Goal: Contribute content

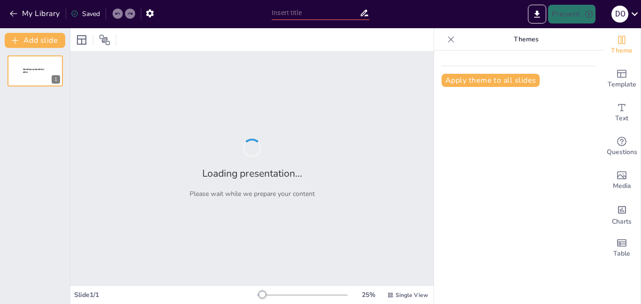
type input "Hulpverlening en Impact: De Activiteiten van Cáritas in [GEOGRAPHIC_DATA]"
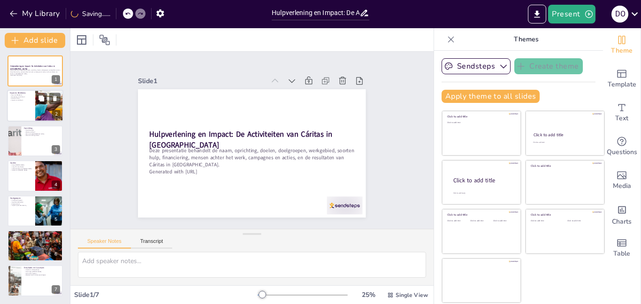
click at [50, 109] on div at bounding box center [49, 106] width 56 height 32
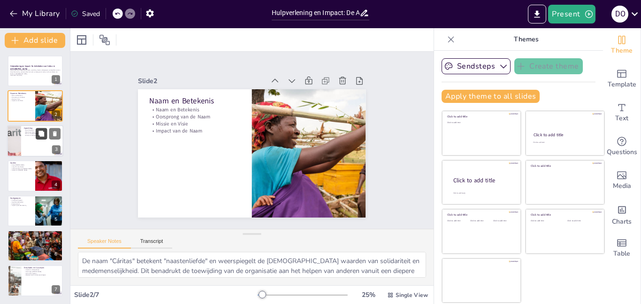
click at [45, 133] on button at bounding box center [41, 133] width 11 height 11
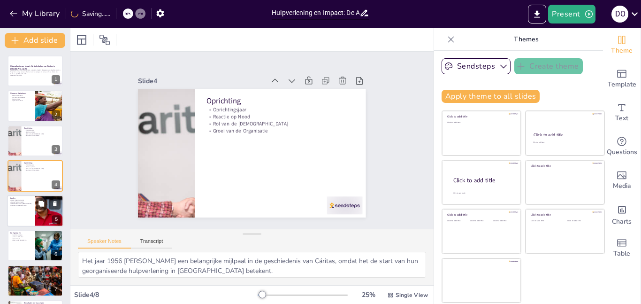
click at [31, 207] on div at bounding box center [35, 211] width 56 height 32
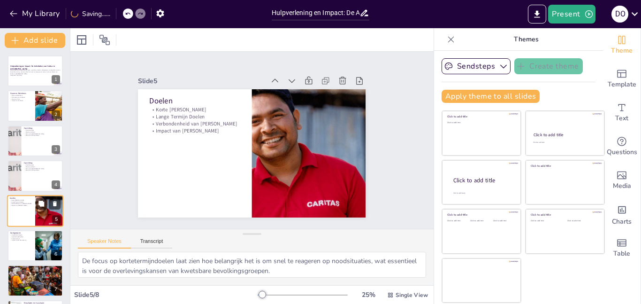
scroll to position [35, 0]
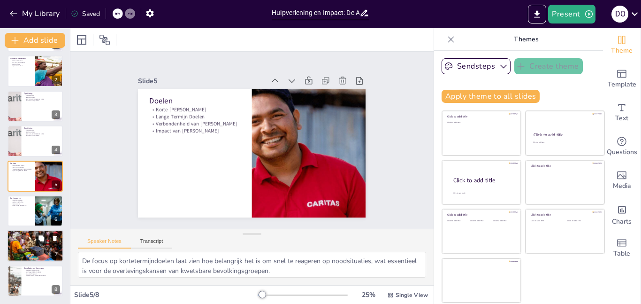
click at [26, 238] on p "Combinatie van Hulp" at bounding box center [35, 239] width 51 height 2
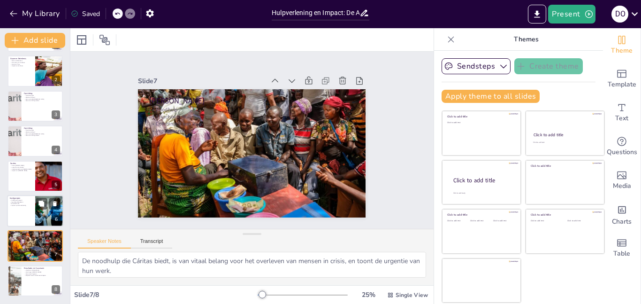
click at [21, 222] on div at bounding box center [35, 211] width 56 height 32
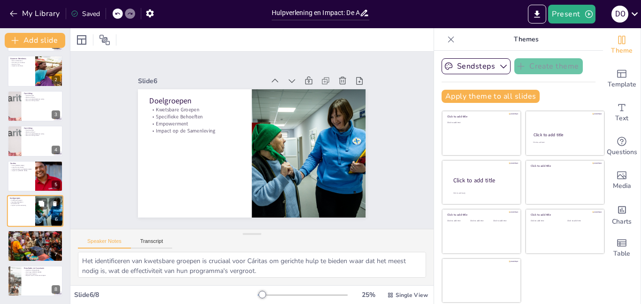
scroll to position [0, 0]
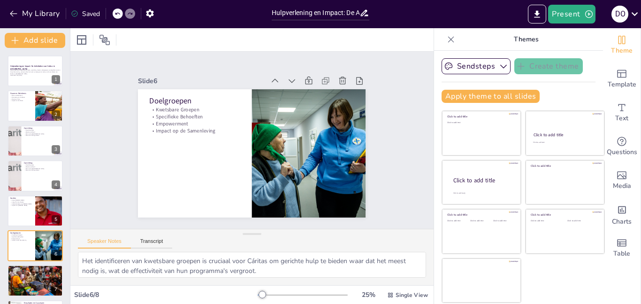
click at [15, 157] on div "Hulpverlening en Impact: De Activiteiten van Cáritas in [GEOGRAPHIC_DATA] Deze …" at bounding box center [35, 193] width 70 height 276
click at [15, 161] on div at bounding box center [13, 176] width 63 height 32
type textarea "Het jaar 1956 [PERSON_NAME] een belangrijke mijlpaal in de geschiedenis van Cár…"
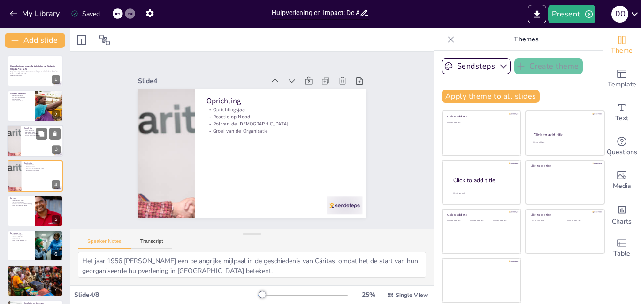
click at [15, 127] on div at bounding box center [13, 141] width 63 height 32
click at [57, 138] on button at bounding box center [54, 133] width 11 height 11
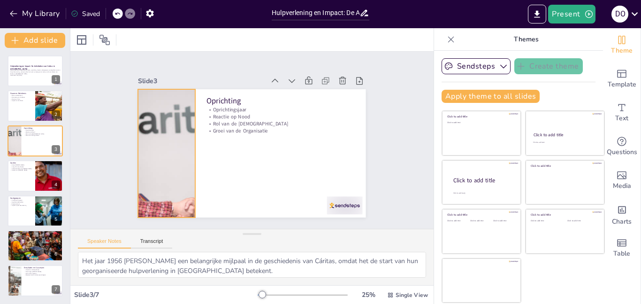
click at [149, 137] on div at bounding box center [165, 144] width 269 height 154
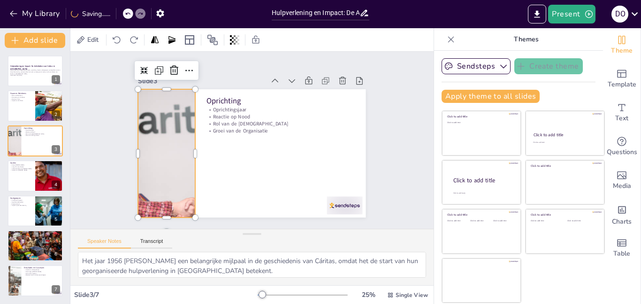
click at [149, 137] on div at bounding box center [165, 135] width 277 height 179
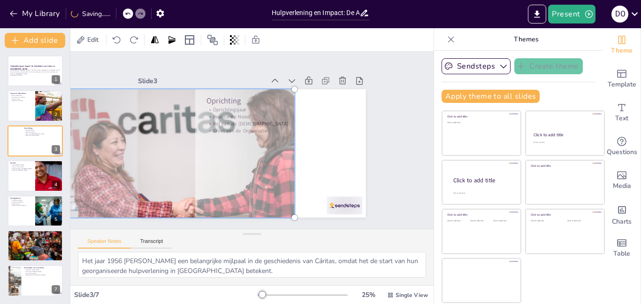
click at [149, 137] on div at bounding box center [165, 144] width 281 height 167
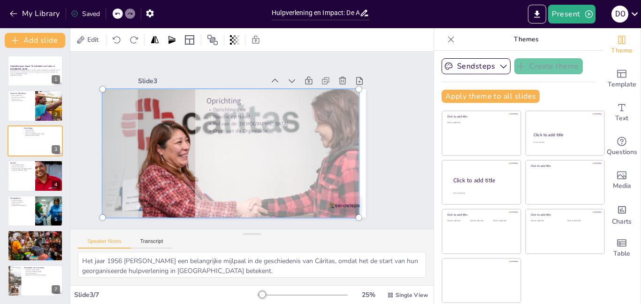
drag, startPoint x: 149, startPoint y: 137, endPoint x: 213, endPoint y: 147, distance: 64.7
click at [213, 147] on div at bounding box center [229, 149] width 291 height 192
click at [98, 76] on div "Slide 1 Hulpverlening en Impact: De Activiteiten van Cáritas in [GEOGRAPHIC_DAT…" at bounding box center [252, 139] width 404 height 309
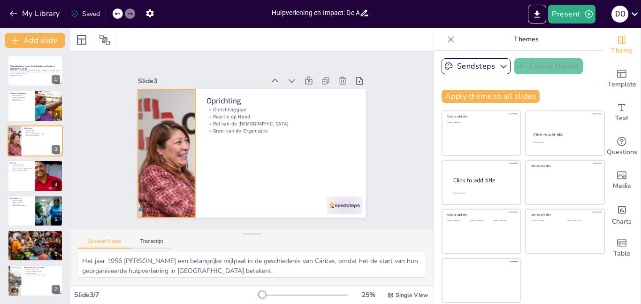
click at [167, 125] on div at bounding box center [229, 151] width 269 height 154
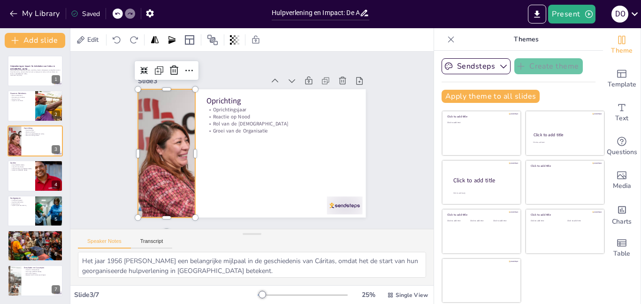
click at [167, 125] on div at bounding box center [228, 146] width 284 height 201
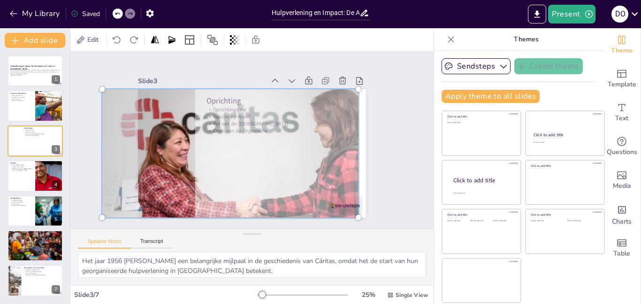
click at [190, 81] on div "Slide 3" at bounding box center [208, 76] width 127 height 22
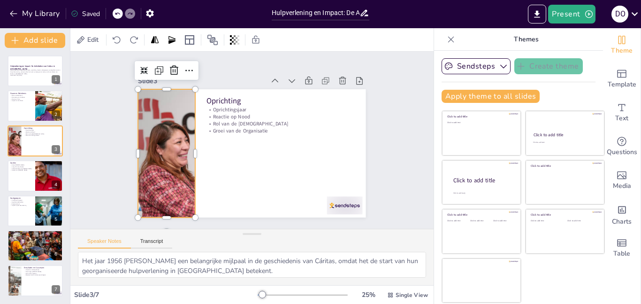
click at [190, 81] on div "Slide 3" at bounding box center [222, 67] width 123 height 47
click at [176, 123] on div at bounding box center [228, 130] width 254 height 283
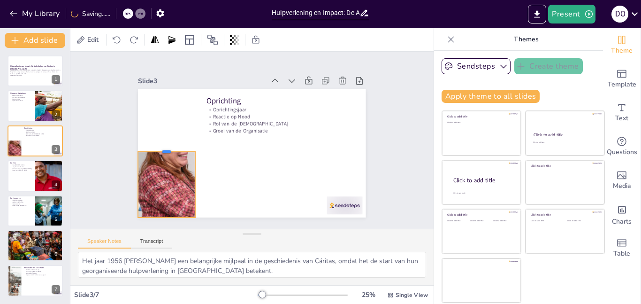
drag, startPoint x: 165, startPoint y: 88, endPoint x: 177, endPoint y: 154, distance: 67.2
click at [177, 146] on div at bounding box center [166, 139] width 57 height 14
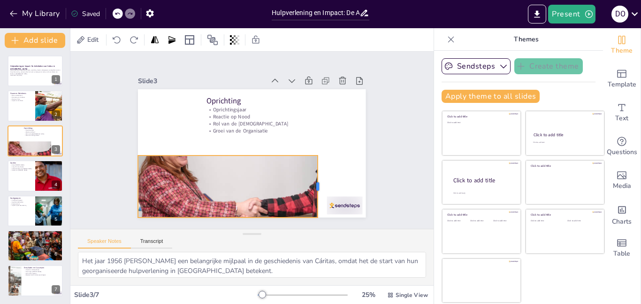
drag, startPoint x: 195, startPoint y: 184, endPoint x: 317, endPoint y: 180, distance: 122.6
click at [317, 180] on div at bounding box center [316, 193] width 14 height 62
click at [320, 226] on div at bounding box center [300, 242] width 40 height 33
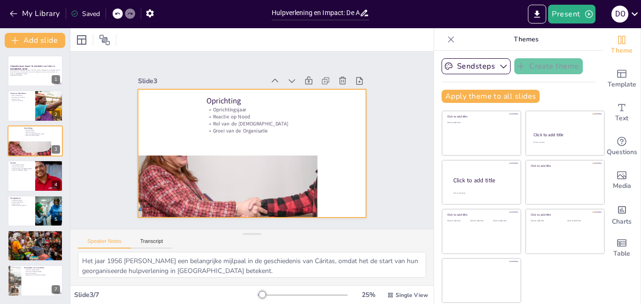
click at [320, 185] on div at bounding box center [248, 153] width 249 height 173
click at [315, 185] on div at bounding box center [229, 151] width 269 height 154
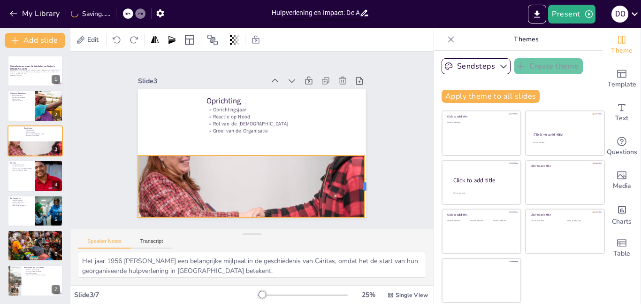
drag, startPoint x: 321, startPoint y: 188, endPoint x: 368, endPoint y: 185, distance: 47.0
click at [366, 185] on div at bounding box center [356, 209] width 20 height 62
click at [348, 184] on div at bounding box center [232, 157] width 276 height 167
click at [348, 184] on div at bounding box center [230, 155] width 286 height 192
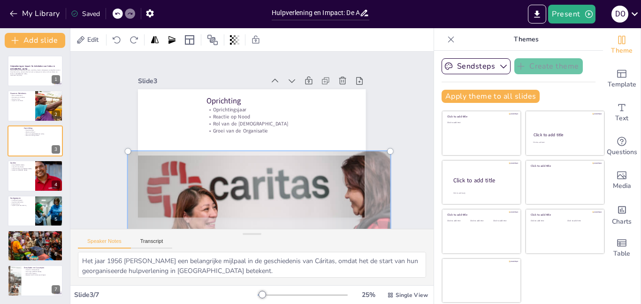
drag, startPoint x: 348, startPoint y: 184, endPoint x: 376, endPoint y: 246, distance: 67.7
click at [376, 246] on div "Slide 1 Hulpverlening en Impact: De Activiteiten van Cáritas in [GEOGRAPHIC_DAT…" at bounding box center [251, 168] width 363 height 233
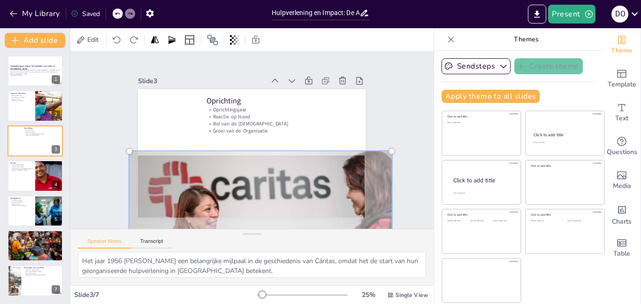
click at [311, 104] on p "Oprichting" at bounding box center [300, 144] width 83 height 133
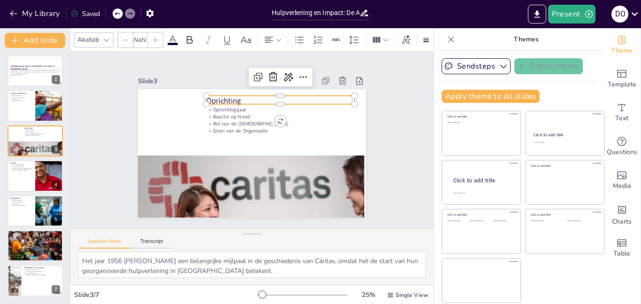
type input "48"
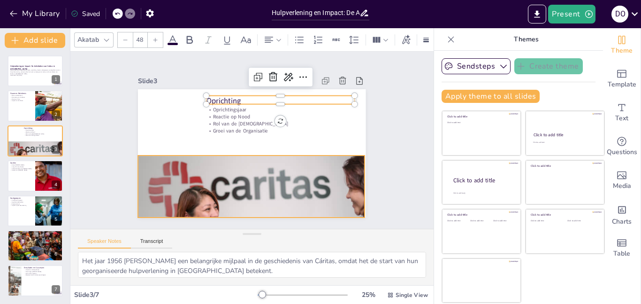
click at [288, 169] on div at bounding box center [244, 221] width 286 height 192
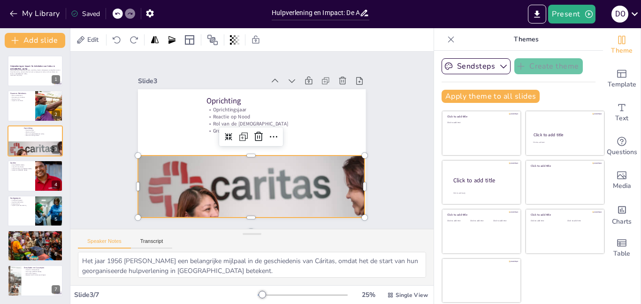
click at [288, 169] on div at bounding box center [243, 221] width 285 height 192
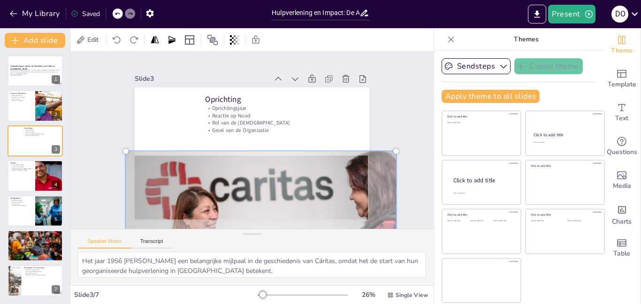
click at [282, 169] on div at bounding box center [235, 222] width 316 height 235
click at [282, 168] on div at bounding box center [252, 224] width 296 height 184
click at [287, 144] on div at bounding box center [250, 153] width 247 height 156
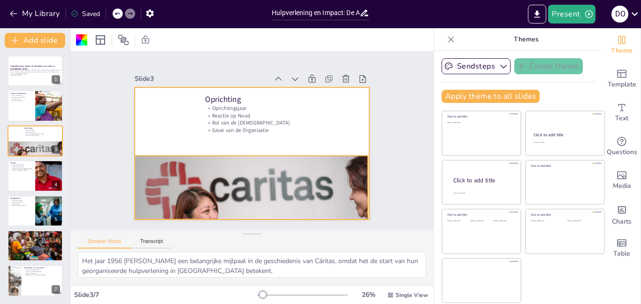
click at [335, 183] on div at bounding box center [243, 222] width 294 height 197
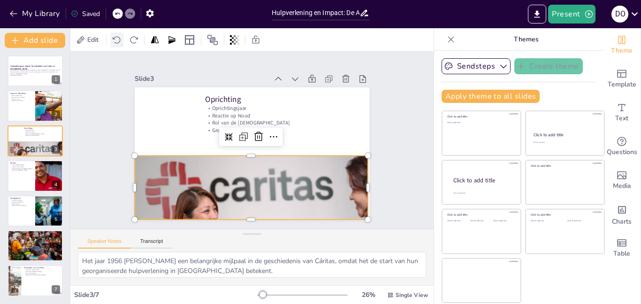
click at [116, 41] on icon at bounding box center [116, 39] width 9 height 9
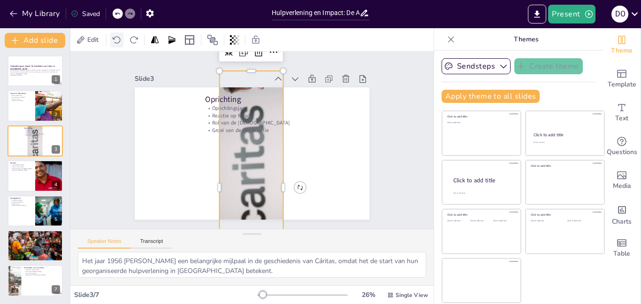
click at [116, 41] on icon at bounding box center [116, 39] width 9 height 9
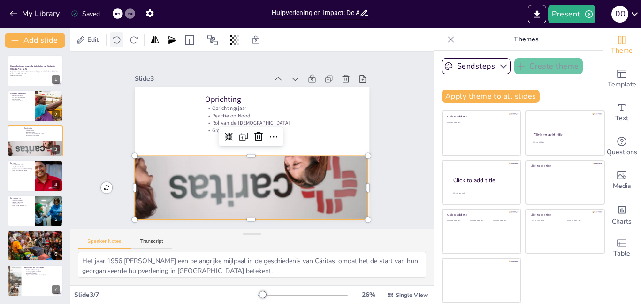
click at [116, 41] on icon at bounding box center [116, 39] width 9 height 9
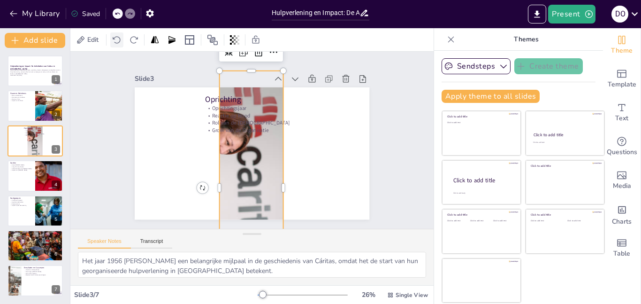
click at [116, 41] on icon at bounding box center [116, 39] width 9 height 9
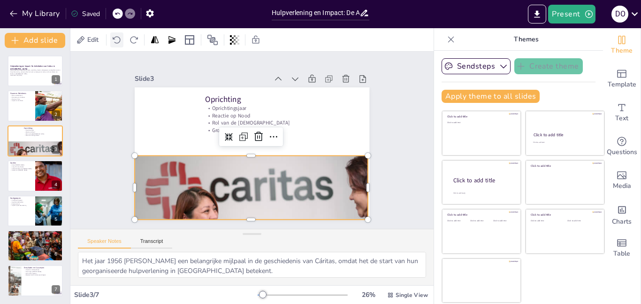
click at [116, 41] on icon at bounding box center [116, 39] width 9 height 9
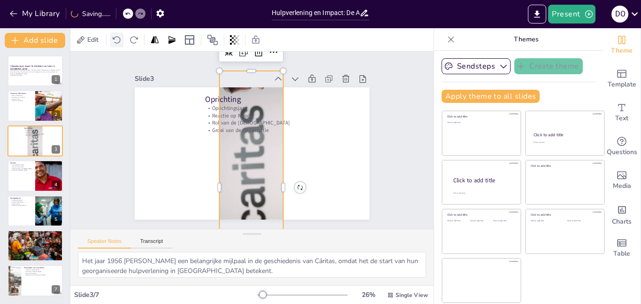
click at [116, 41] on icon at bounding box center [116, 39] width 9 height 9
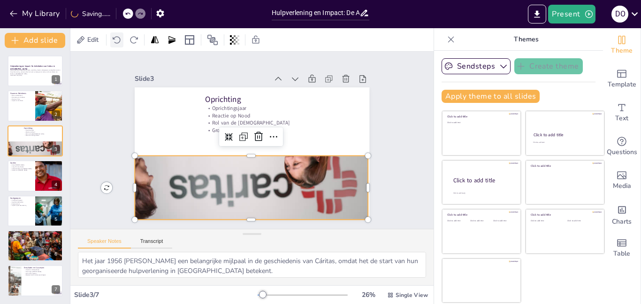
click at [116, 41] on icon at bounding box center [116, 39] width 9 height 9
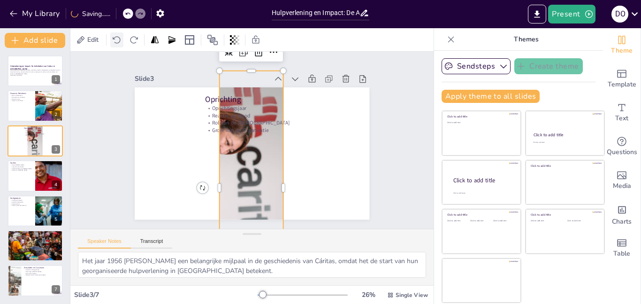
click at [116, 41] on icon at bounding box center [116, 39] width 9 height 9
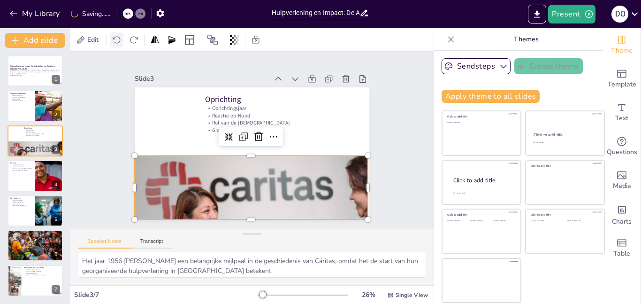
click at [116, 41] on icon at bounding box center [116, 39] width 9 height 9
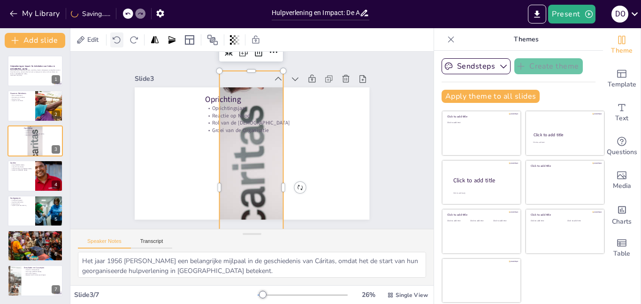
click at [116, 41] on icon at bounding box center [116, 39] width 9 height 9
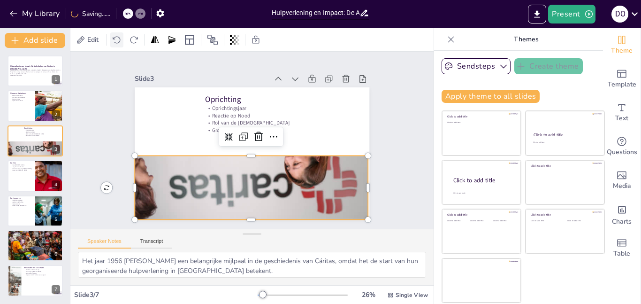
click at [116, 41] on icon at bounding box center [116, 39] width 9 height 9
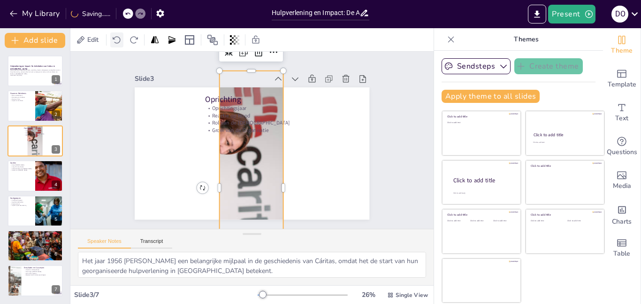
click at [116, 41] on icon at bounding box center [116, 39] width 9 height 9
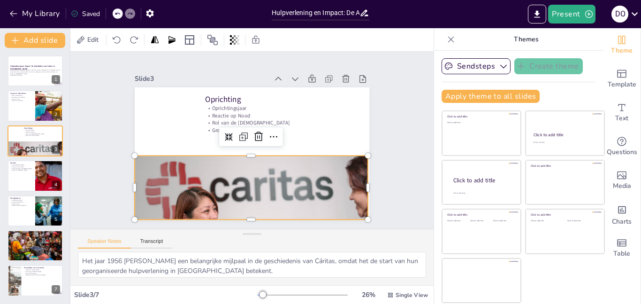
click at [113, 16] on div at bounding box center [118, 13] width 10 height 10
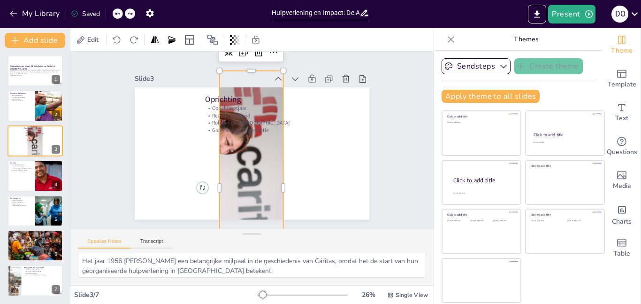
click at [113, 16] on div at bounding box center [118, 13] width 10 height 10
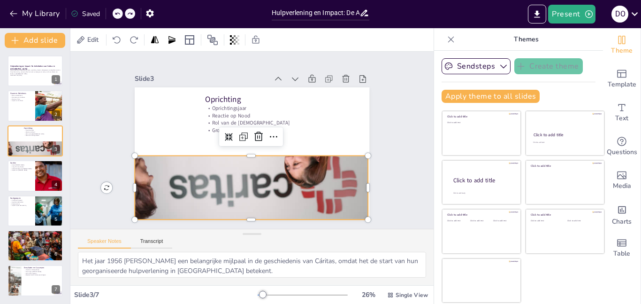
click at [113, 16] on div at bounding box center [118, 13] width 10 height 10
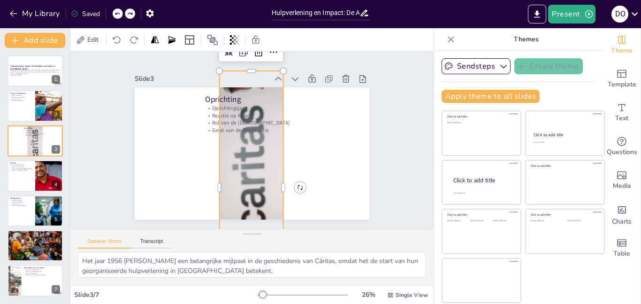
click at [113, 16] on div at bounding box center [118, 13] width 10 height 10
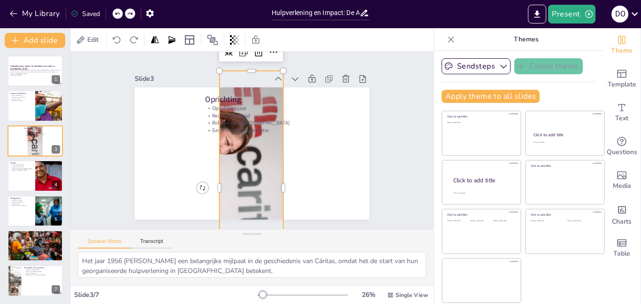
click at [113, 16] on div at bounding box center [118, 13] width 10 height 10
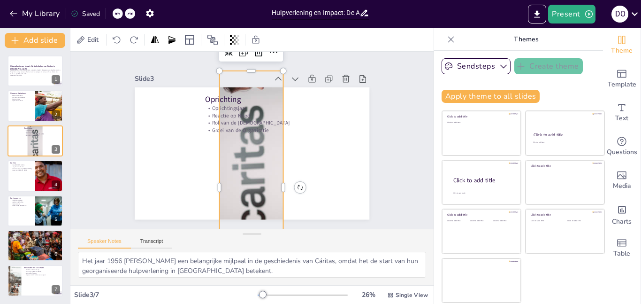
click at [113, 16] on div at bounding box center [118, 13] width 10 height 10
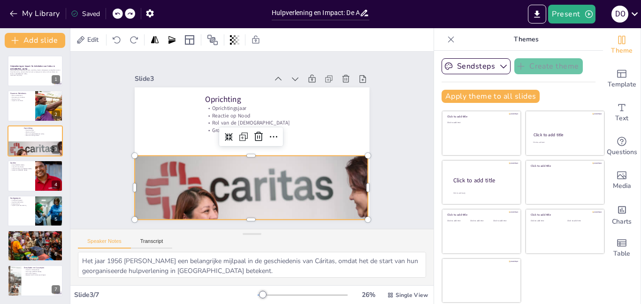
click at [113, 16] on div at bounding box center [118, 13] width 10 height 10
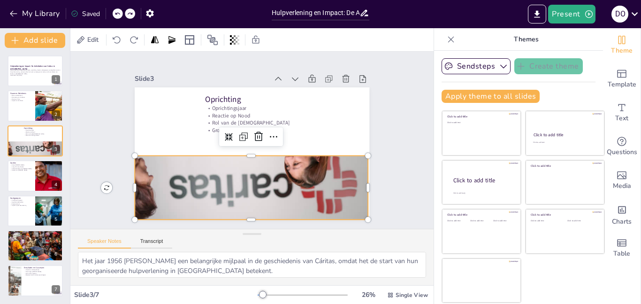
click at [113, 16] on div at bounding box center [118, 13] width 10 height 10
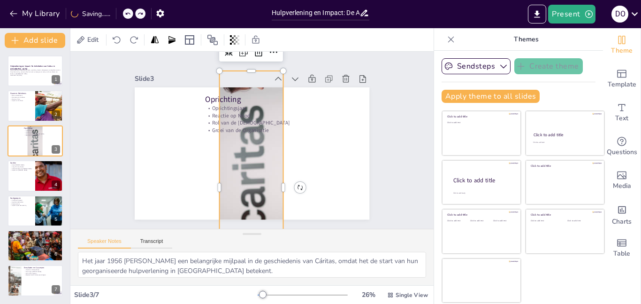
click at [113, 16] on div "My Library Saving......" at bounding box center [84, 13] width 169 height 17
click at [121, 15] on div at bounding box center [118, 13] width 10 height 10
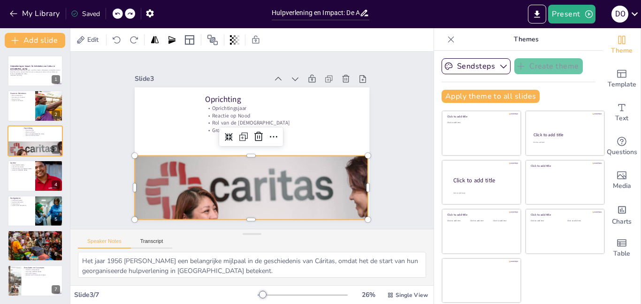
click at [121, 15] on div at bounding box center [118, 13] width 10 height 10
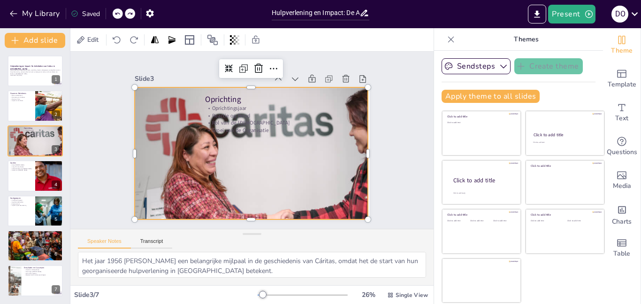
click at [121, 15] on div at bounding box center [118, 13] width 10 height 10
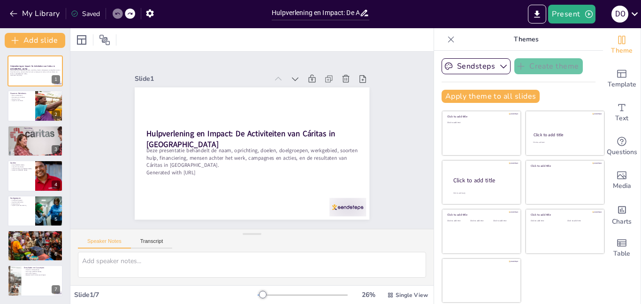
click at [121, 15] on div at bounding box center [118, 13] width 10 height 10
click at [26, 94] on p "Naam en Betekenis" at bounding box center [21, 95] width 23 height 2
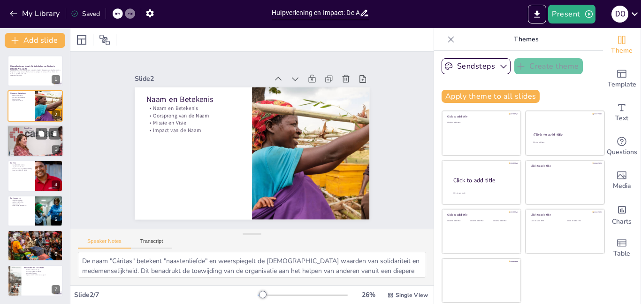
click at [29, 138] on div at bounding box center [37, 142] width 65 height 35
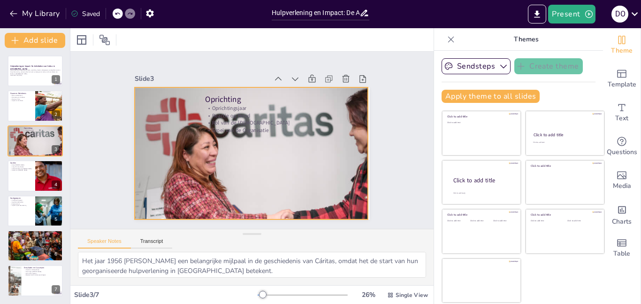
click at [185, 154] on div at bounding box center [255, 161] width 302 height 221
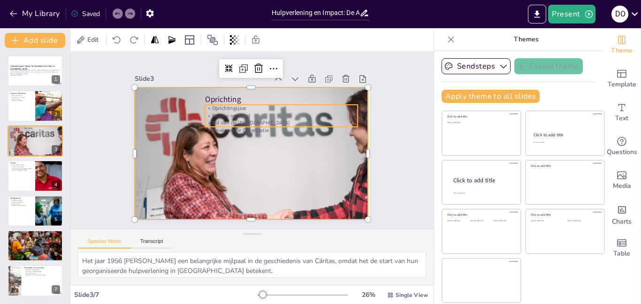
click at [227, 109] on p "Oprichtingsjaar" at bounding box center [287, 115] width 151 height 39
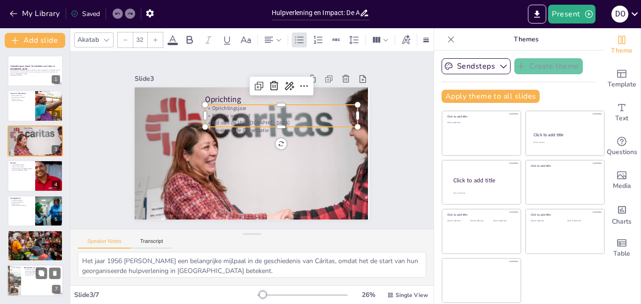
click at [27, 281] on div at bounding box center [35, 281] width 56 height 32
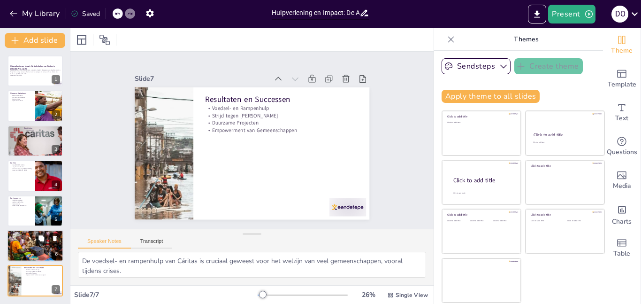
click at [9, 230] on div "Soorten Hulp Noodhulp Structurele Hulp Combinatie van Hulp Impact van Hulp 6" at bounding box center [35, 246] width 56 height 32
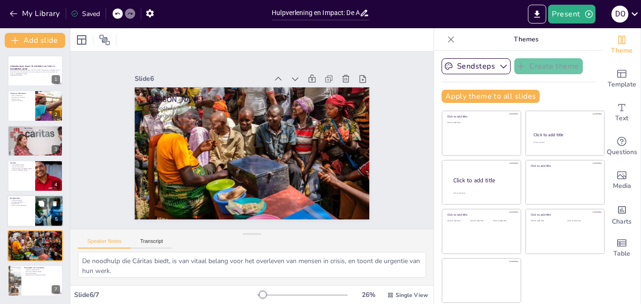
click at [21, 215] on div at bounding box center [35, 211] width 56 height 32
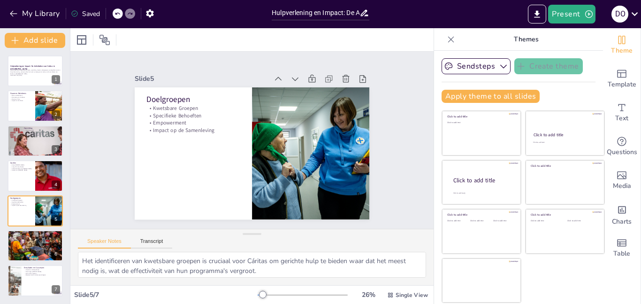
click at [23, 192] on div "Hulpverlening en Impact: De Activiteiten van Cáritas in [GEOGRAPHIC_DATA] Deze …" at bounding box center [35, 175] width 70 height 241
click at [22, 194] on div "Hulpverlening en Impact: De Activiteiten van Cáritas in [GEOGRAPHIC_DATA] Deze …" at bounding box center [35, 175] width 70 height 241
click at [24, 191] on div "Doelen Korte [PERSON_NAME] Lange Termijn Doelen Verbondenheid van Doelen Impact…" at bounding box center [35, 176] width 56 height 32
type textarea "De focus op kortetermijndoelen laat zien hoe belangrijk het is om snel te reage…"
